Goal: Task Accomplishment & Management: Use online tool/utility

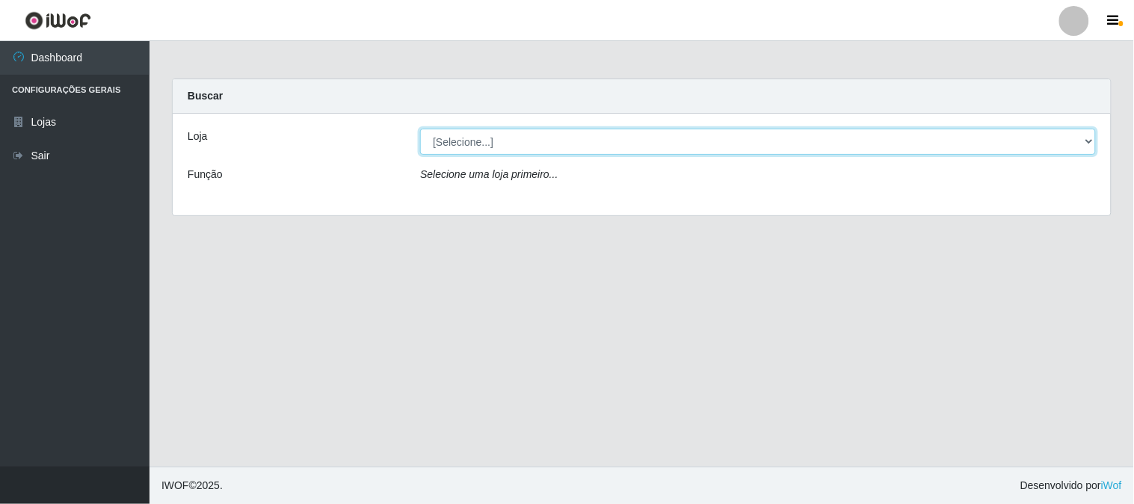
click at [600, 139] on select "[Selecione...] Casatudo BR" at bounding box center [758, 142] width 676 height 26
select select "197"
click at [420, 129] on select "[Selecione...] Casatudo BR" at bounding box center [758, 142] width 676 height 26
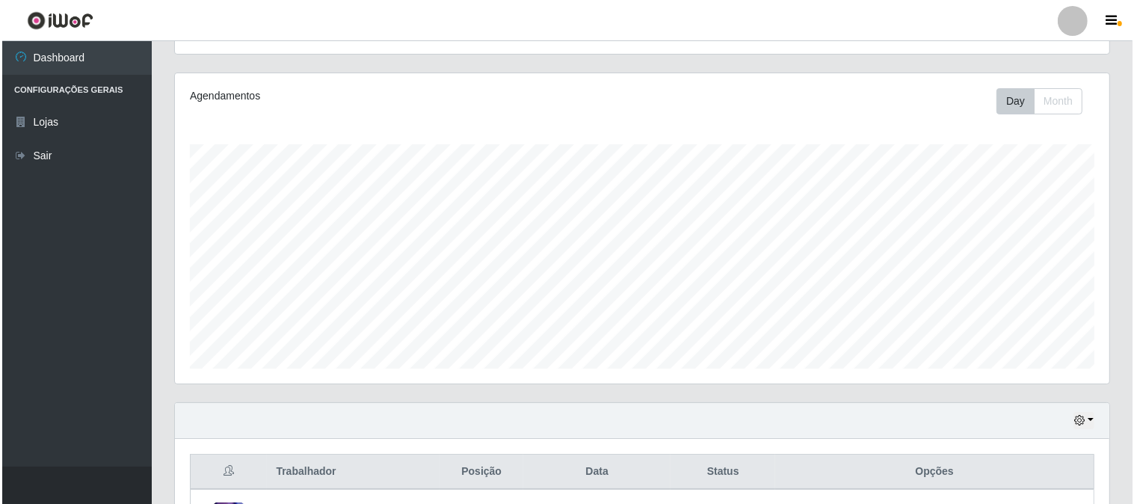
scroll to position [489, 0]
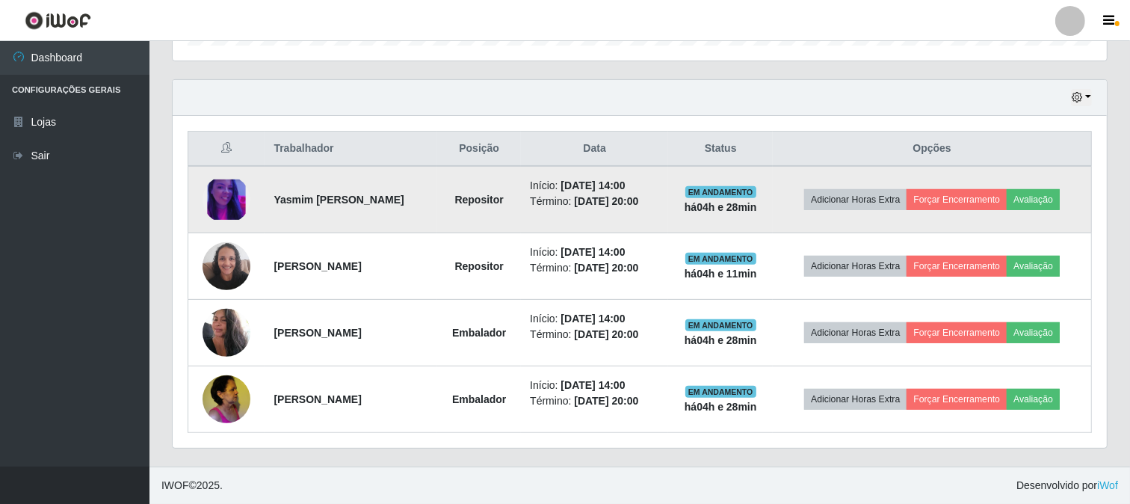
click at [227, 197] on img at bounding box center [227, 199] width 48 height 41
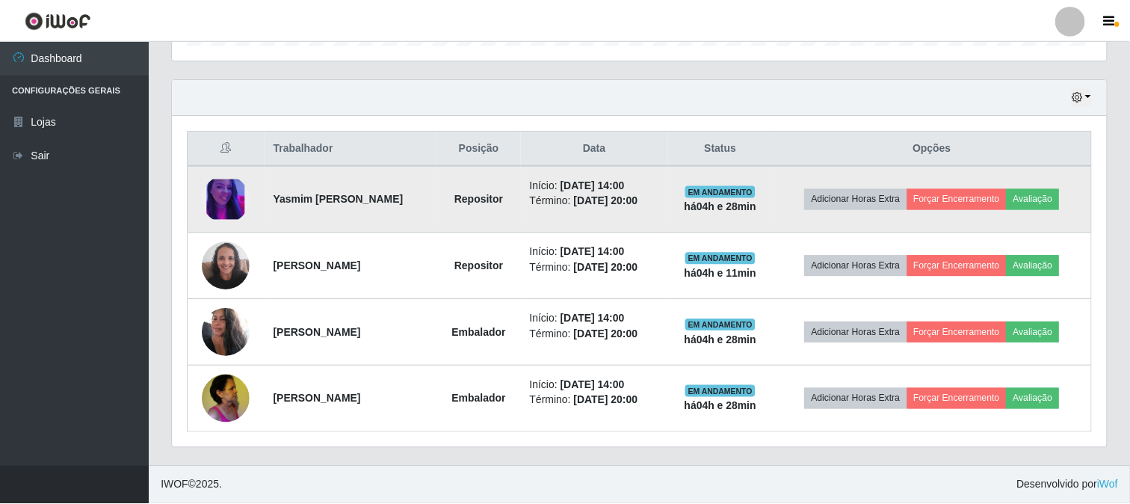
scroll to position [310, 925]
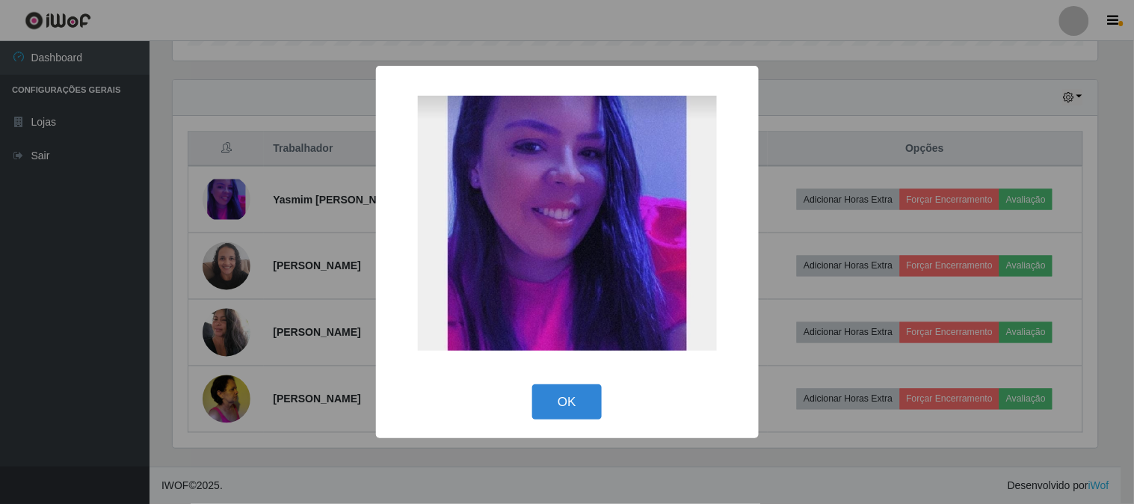
click at [259, 256] on div "× OK Cancel" at bounding box center [567, 252] width 1134 height 504
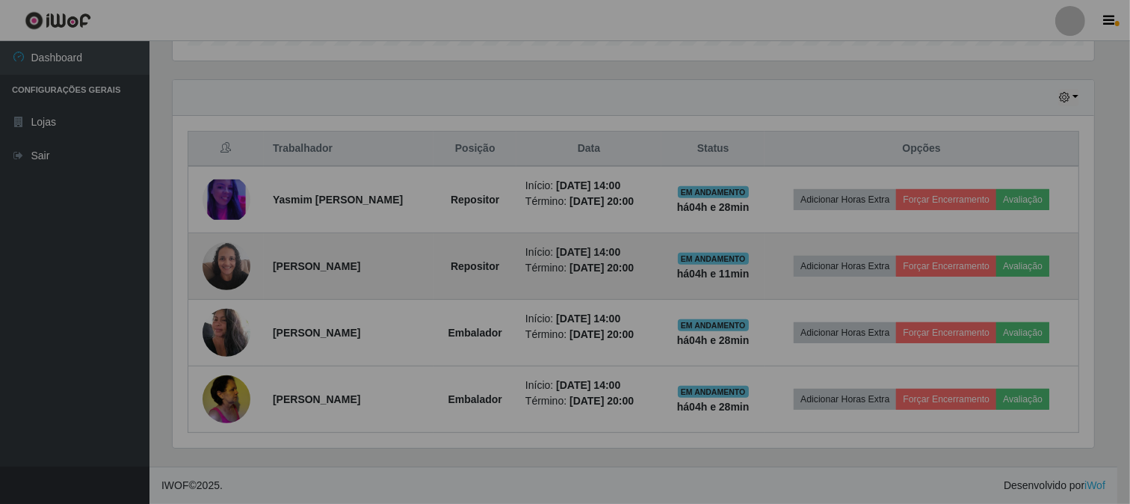
scroll to position [310, 934]
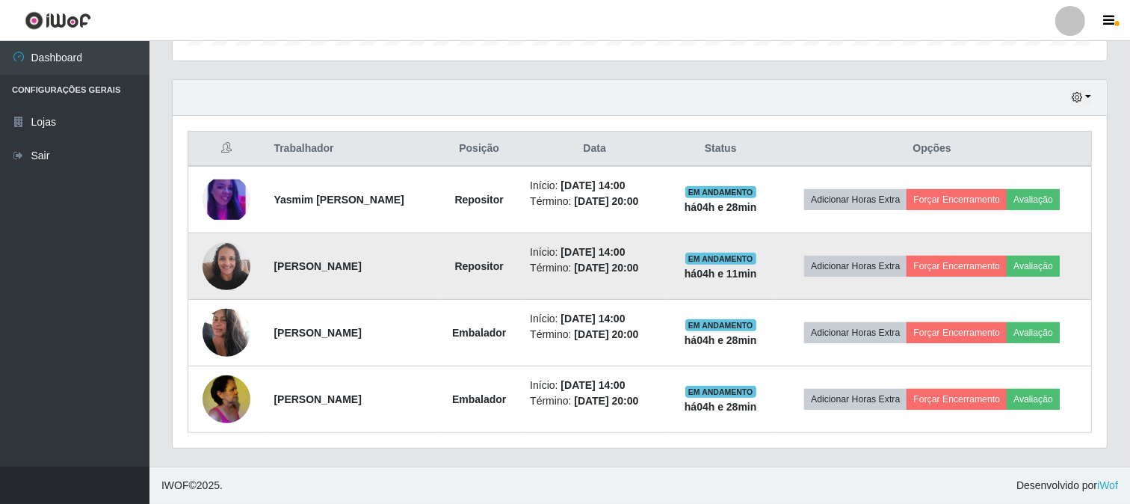
click at [210, 262] on img at bounding box center [227, 266] width 48 height 64
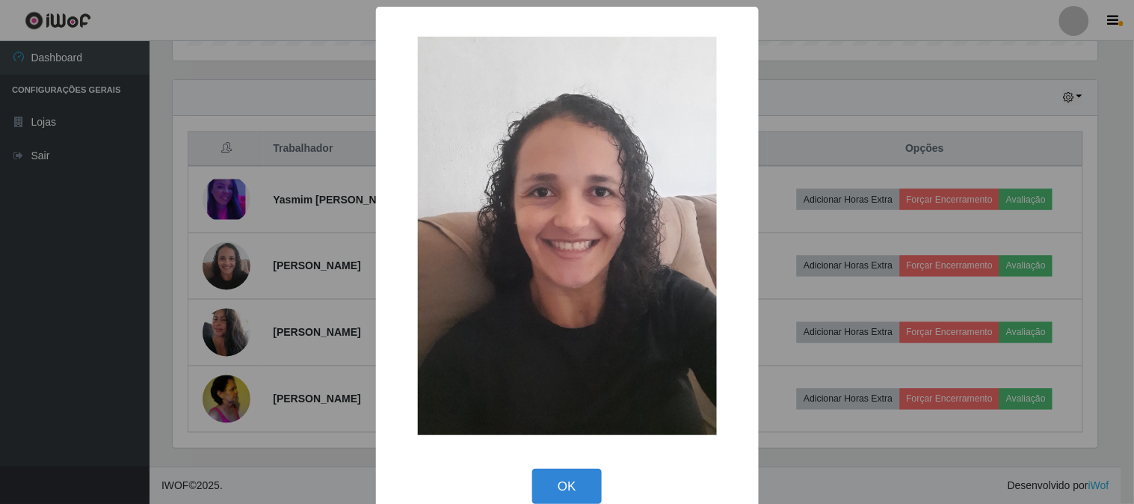
click at [157, 215] on div "× OK Cancel" at bounding box center [567, 252] width 1134 height 504
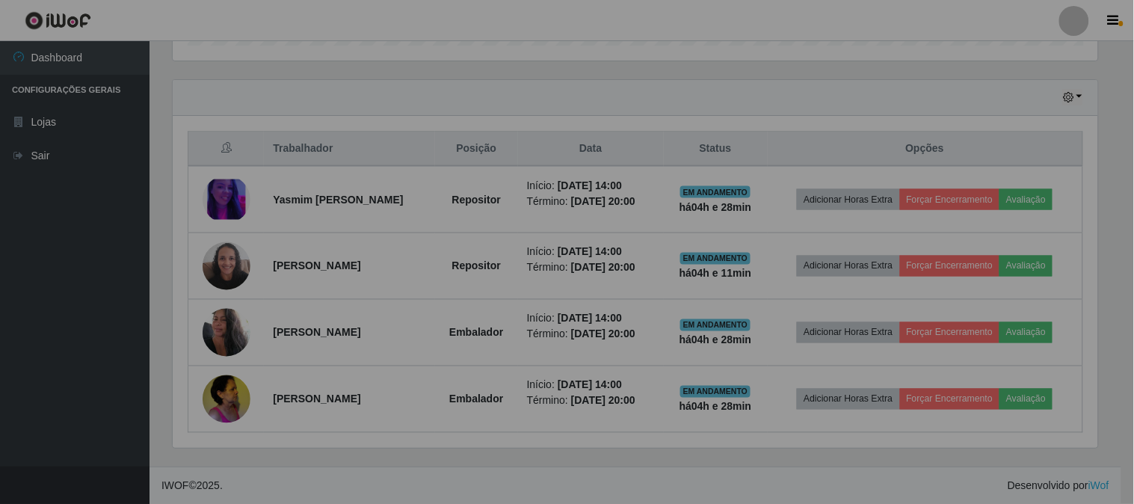
scroll to position [310, 934]
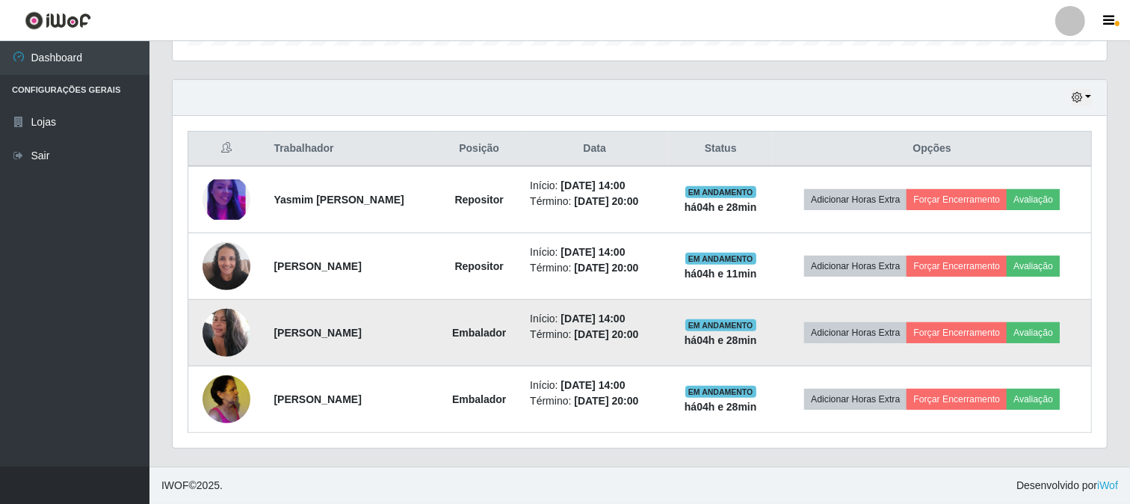
click at [218, 327] on img at bounding box center [227, 333] width 48 height 64
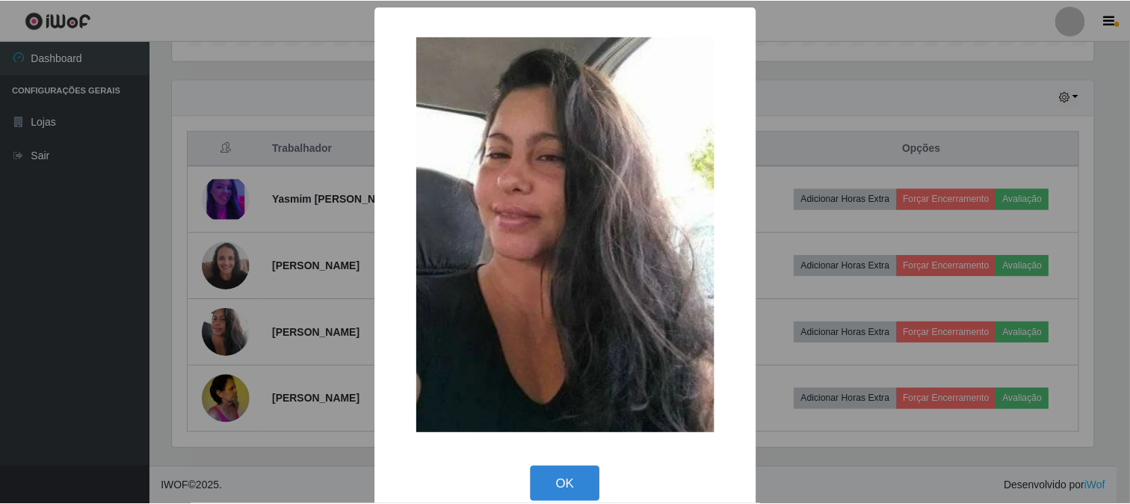
scroll to position [310, 925]
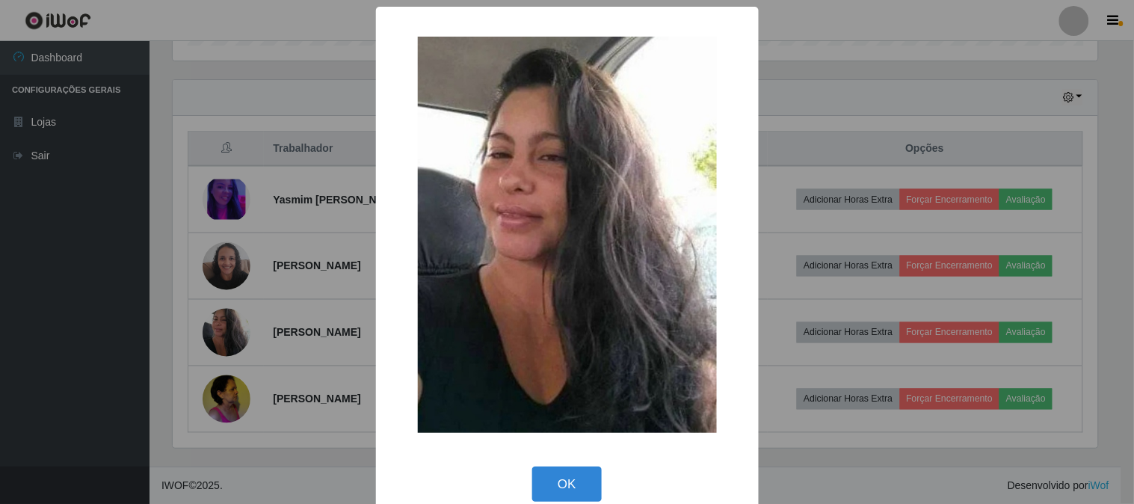
click at [209, 271] on div "× OK Cancel" at bounding box center [567, 252] width 1134 height 504
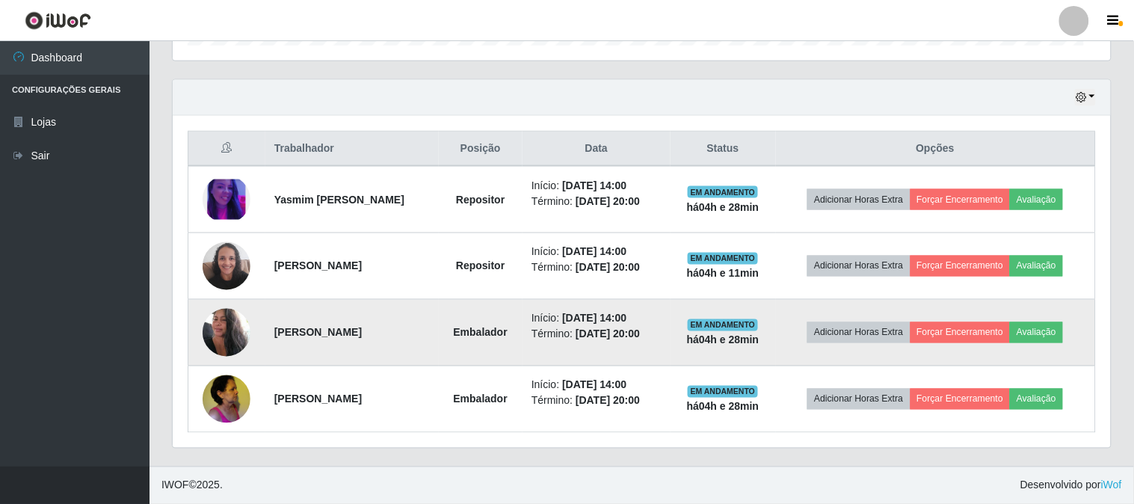
scroll to position [310, 934]
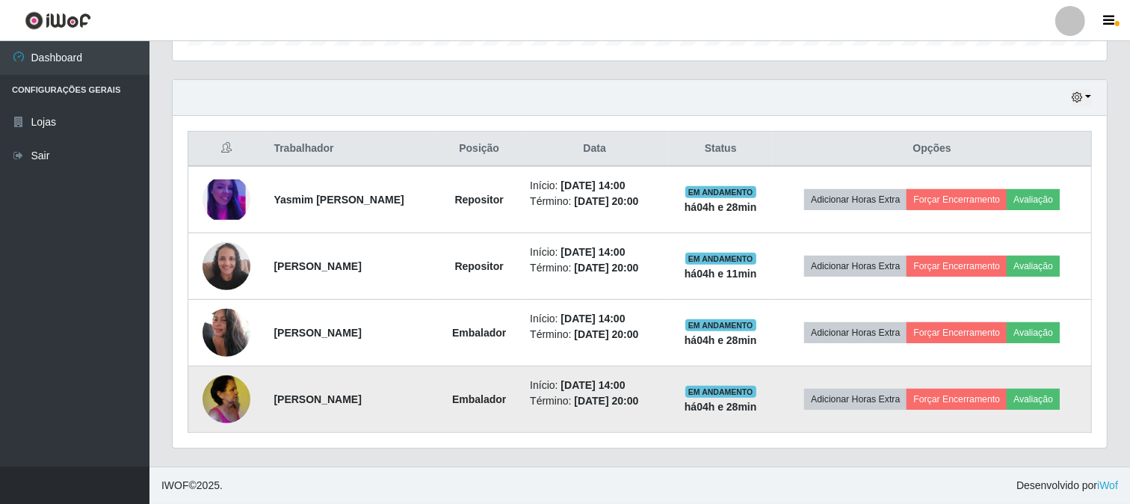
click at [215, 384] on img at bounding box center [227, 399] width 48 height 64
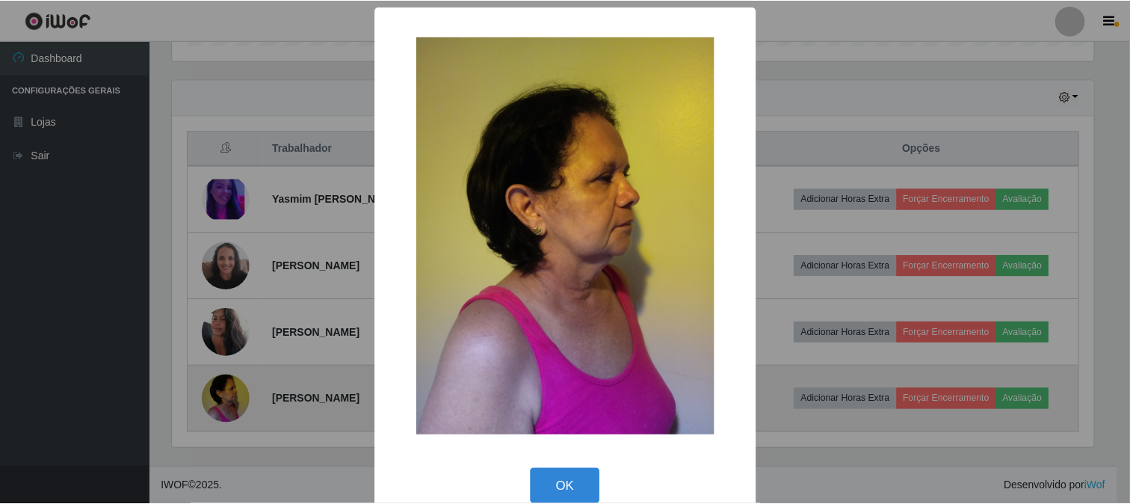
scroll to position [310, 925]
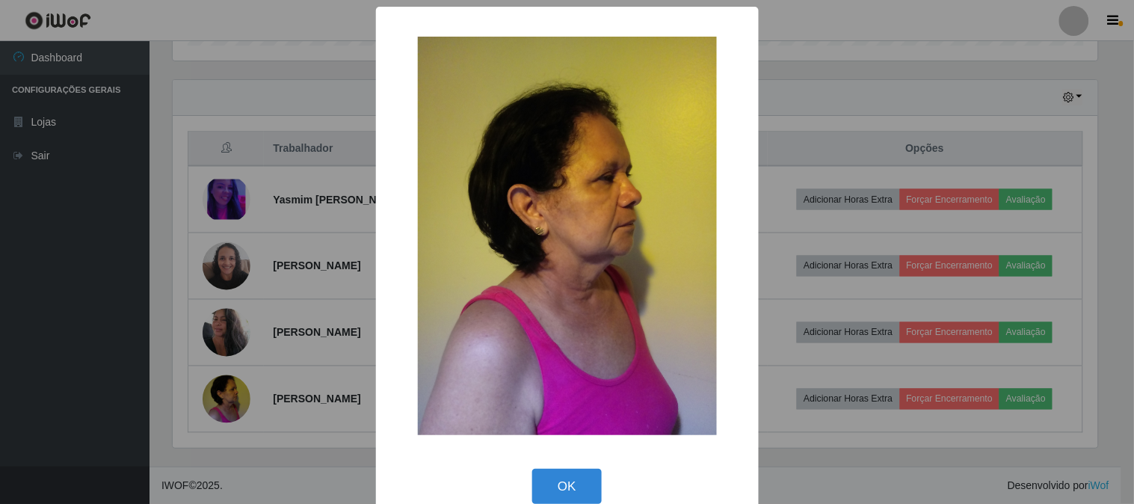
click at [204, 351] on div "× OK Cancel" at bounding box center [567, 252] width 1134 height 504
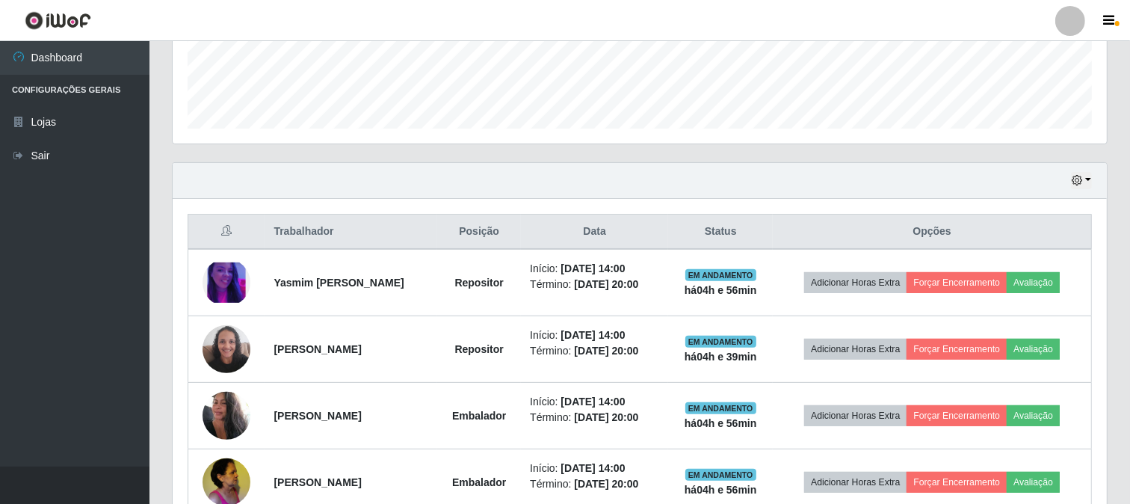
scroll to position [489, 0]
